Goal: Task Accomplishment & Management: Manage account settings

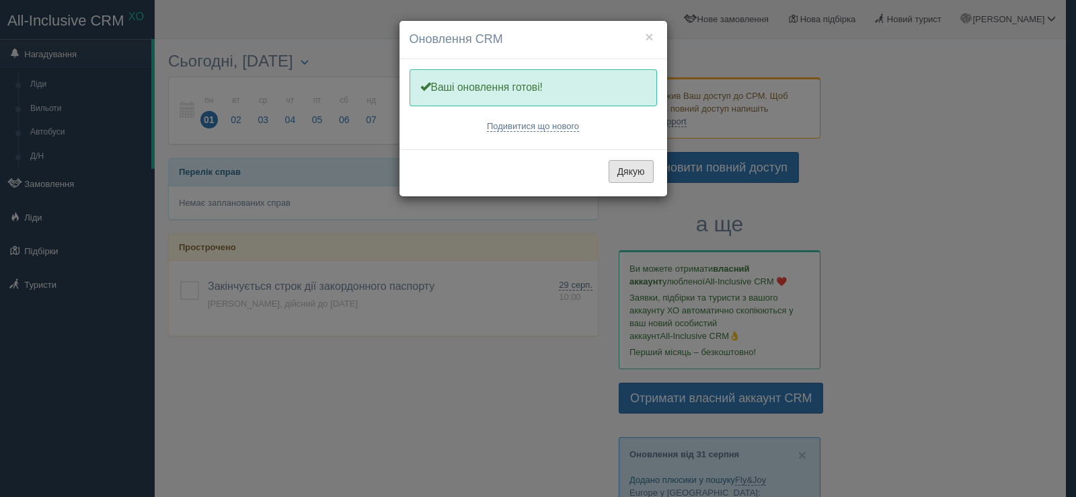
click at [618, 173] on button "Дякую" at bounding box center [631, 171] width 45 height 23
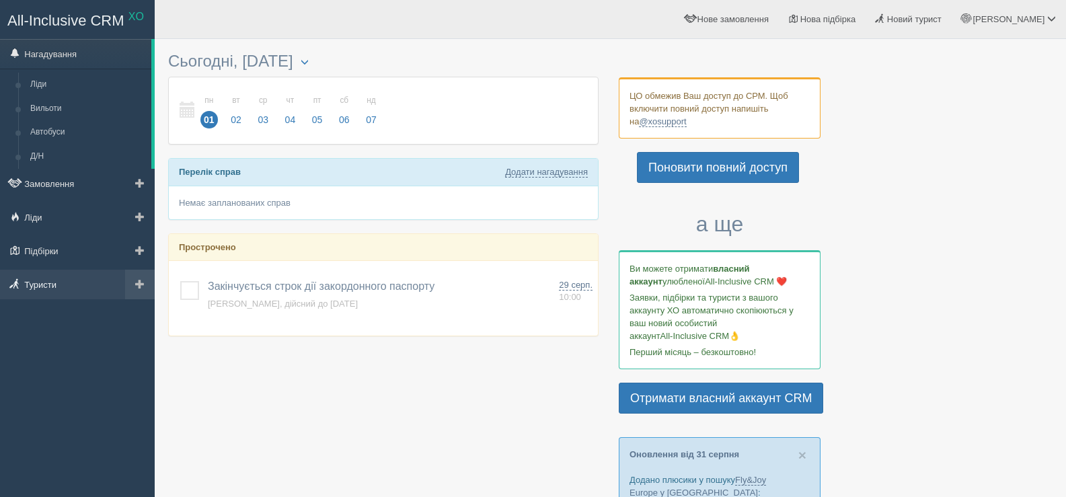
click at [50, 286] on link "Туристи" at bounding box center [77, 285] width 155 height 30
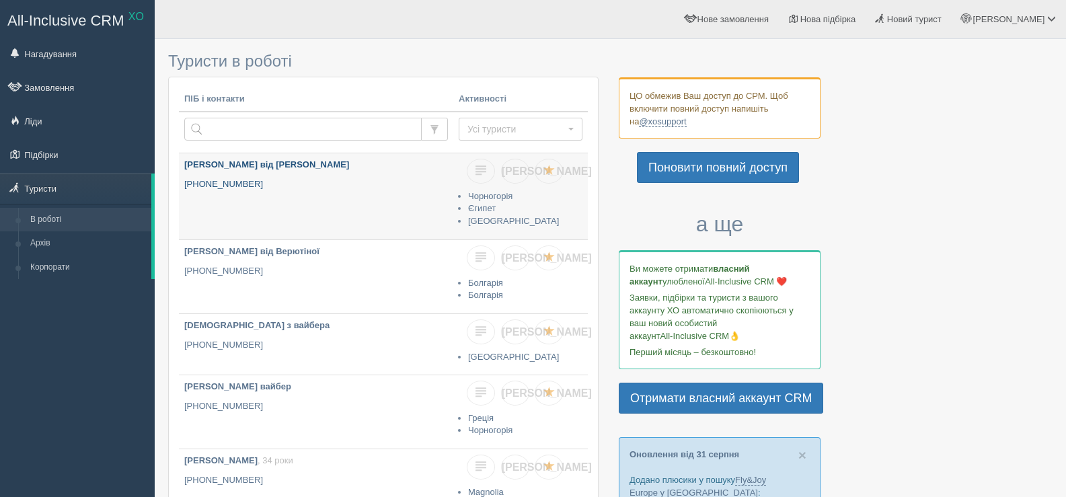
click at [268, 192] on link "Катерина від Левчик +380 68 699 7200" at bounding box center [316, 196] width 274 height 86
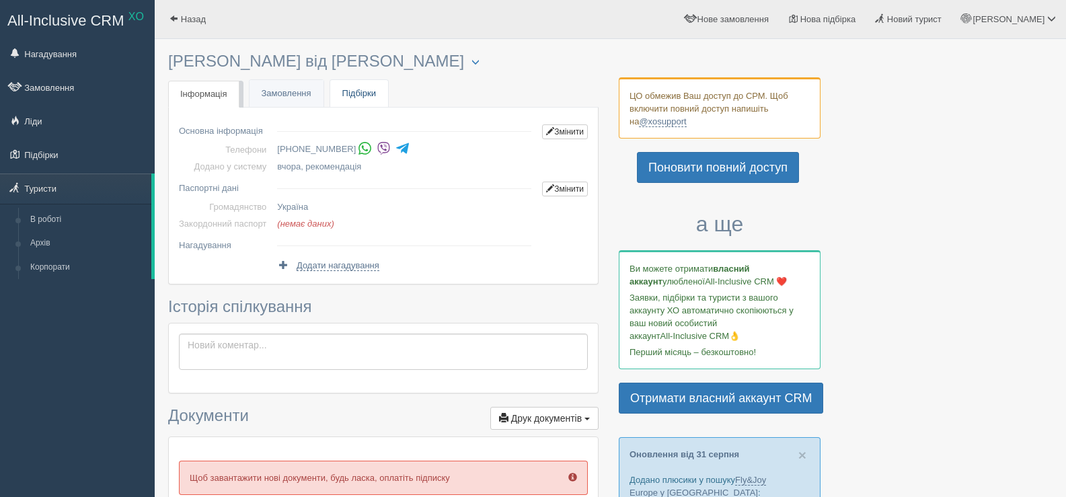
click at [373, 98] on link "Підбірки" at bounding box center [359, 94] width 58 height 28
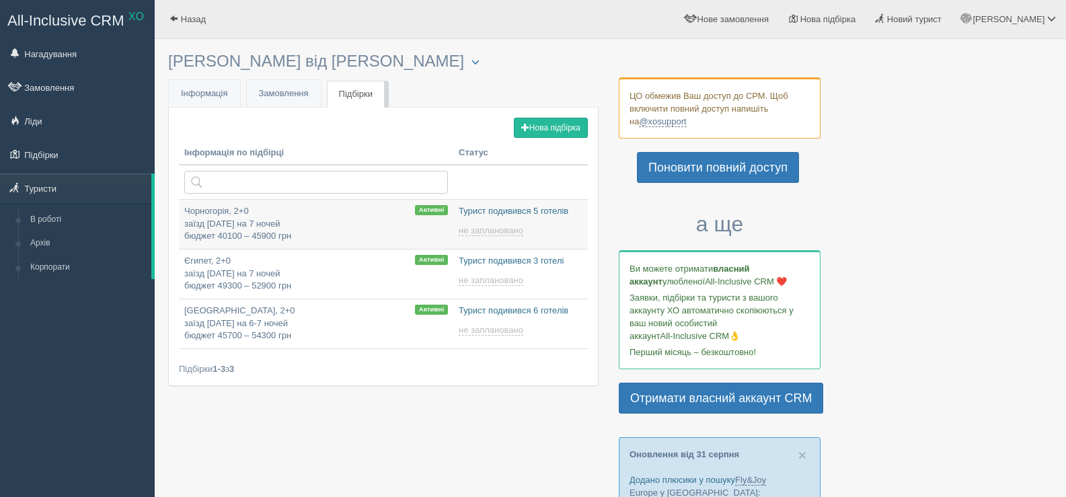
type input "[DATE] 22:15"
click at [424, 219] on p "Чорногорія, 2+0 заїзд [DATE] на 7 ночей бюджет 40100 – 45900 грн" at bounding box center [316, 224] width 264 height 38
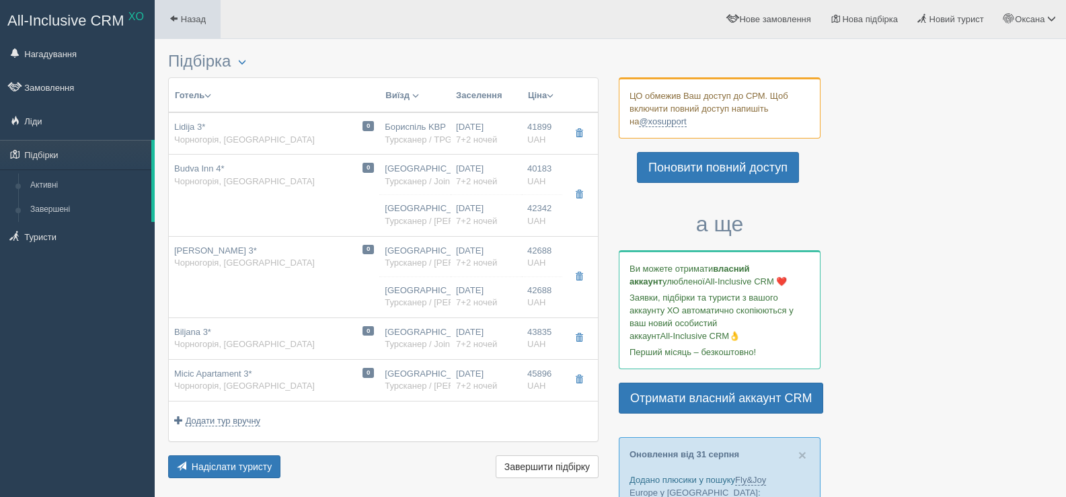
click at [203, 18] on span "Назад" at bounding box center [193, 19] width 25 height 10
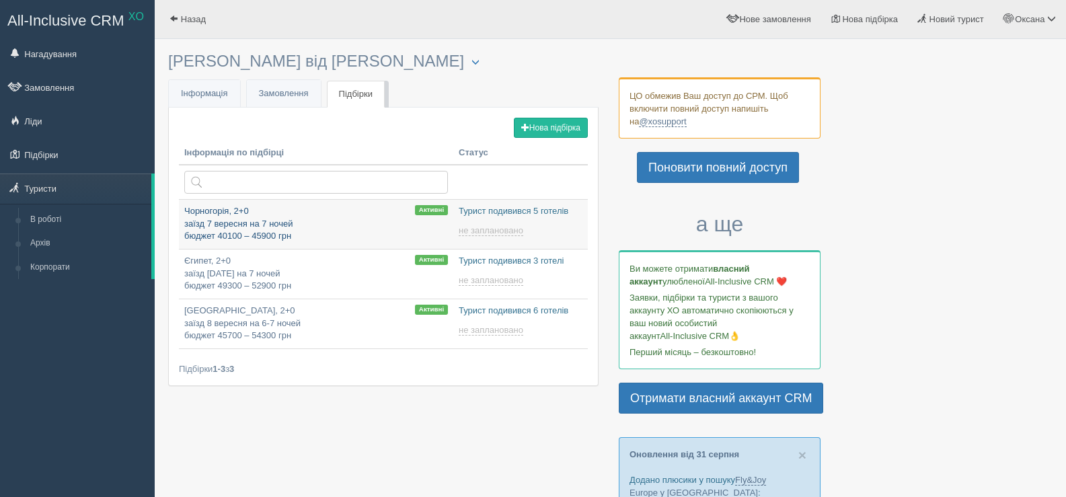
type input "[DATE] 22:15"
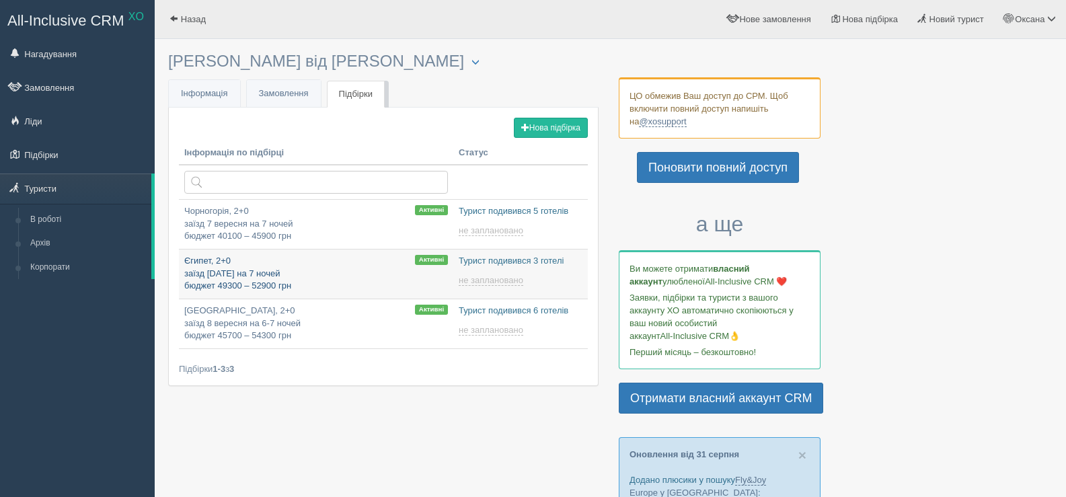
click at [324, 283] on p "Єгипет, 2+0 заїзд 8 вересня на 7 ночей бюджет 49300 – 52900 грн" at bounding box center [316, 274] width 264 height 38
type input "[DATE] 21:50"
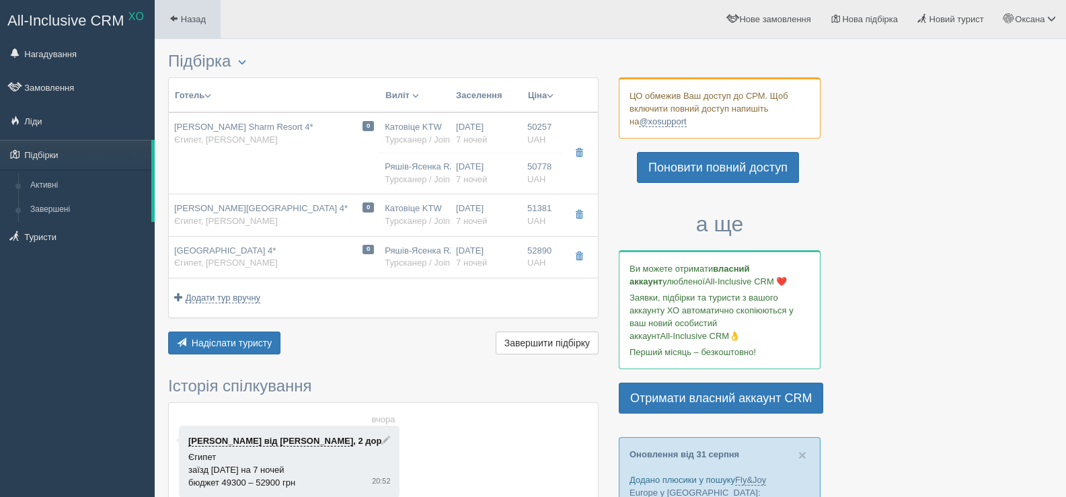
click at [200, 27] on link "Назад" at bounding box center [188, 19] width 66 height 38
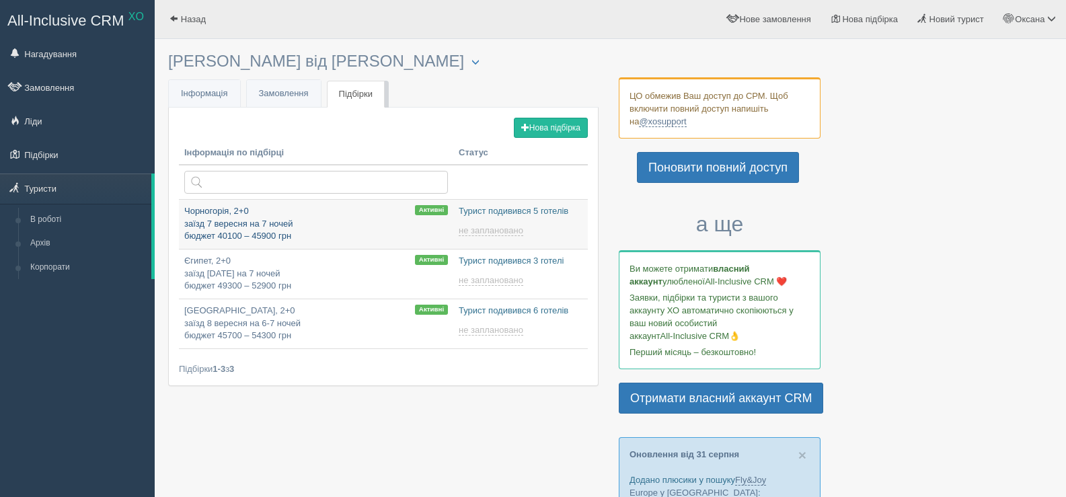
type input "[DATE] 22:15"
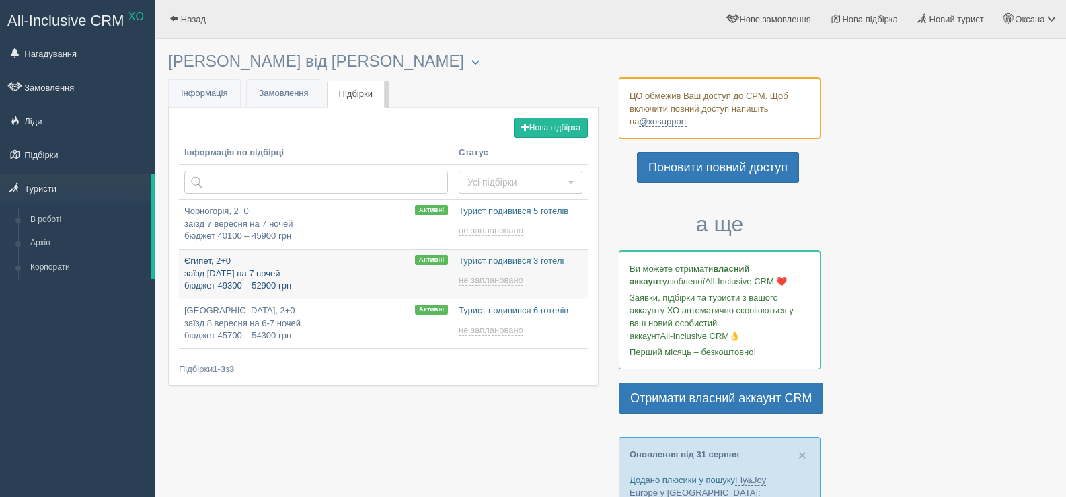
type input "[DATE] 21:50"
type input "2025-09-01 21:40"
click at [204, 24] on span "Назад" at bounding box center [193, 19] width 25 height 10
